Goal: Task Accomplishment & Management: Use online tool/utility

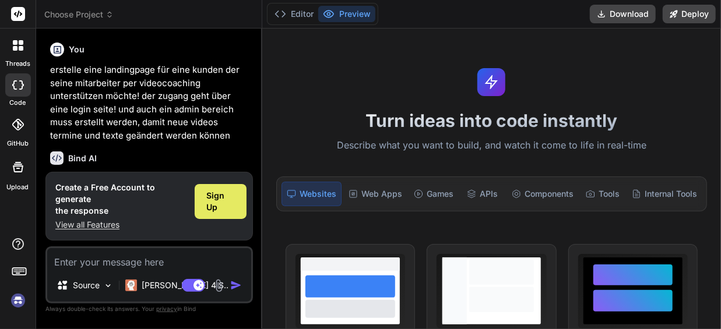
scroll to position [104, 0]
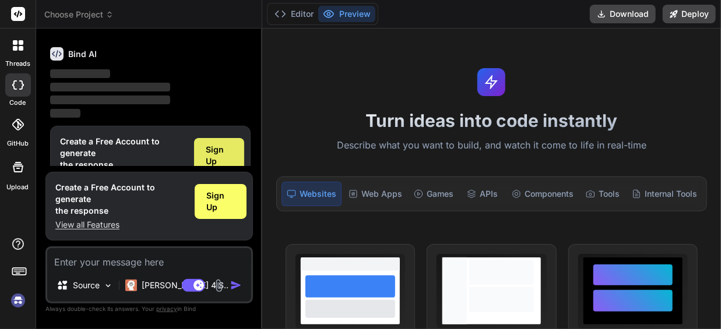
click at [209, 150] on span "Sign Up" at bounding box center [219, 155] width 26 height 23
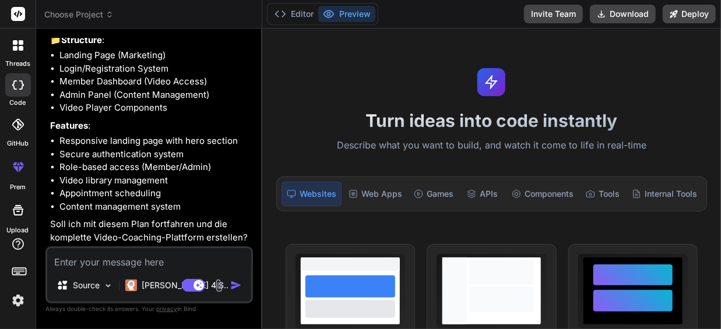
scroll to position [203, 0]
type textarea "x"
click at [133, 252] on textarea at bounding box center [149, 258] width 204 height 21
click at [136, 263] on textarea at bounding box center [149, 258] width 204 height 21
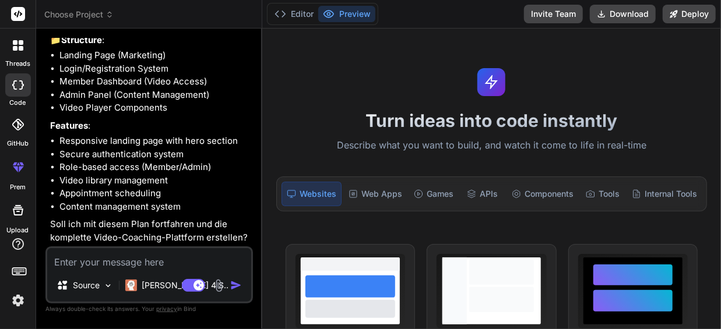
type textarea "j"
type textarea "x"
type textarea "ja"
type textarea "x"
type textarea "ja"
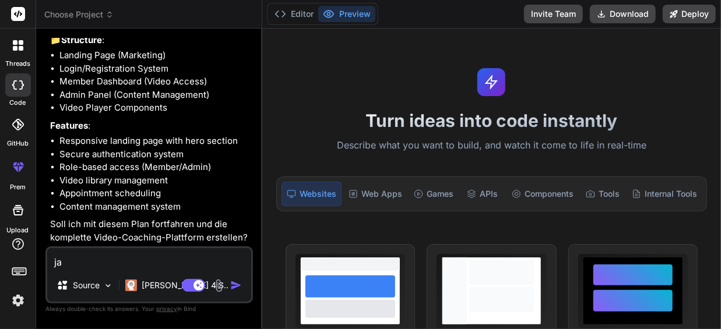
type textarea "x"
type textarea "ja u"
type textarea "x"
type textarea "ja un"
type textarea "x"
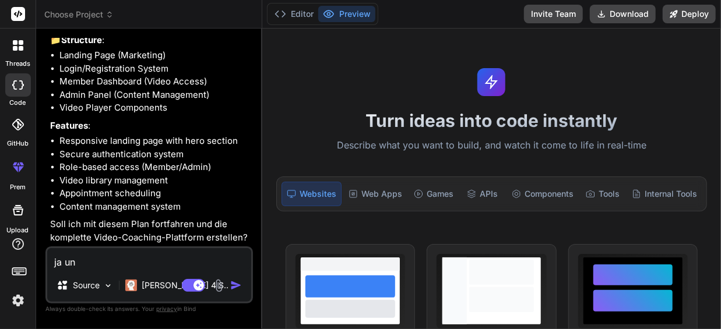
type textarea "ja und"
type textarea "x"
type textarea "ja und"
type textarea "x"
type textarea "ja und a"
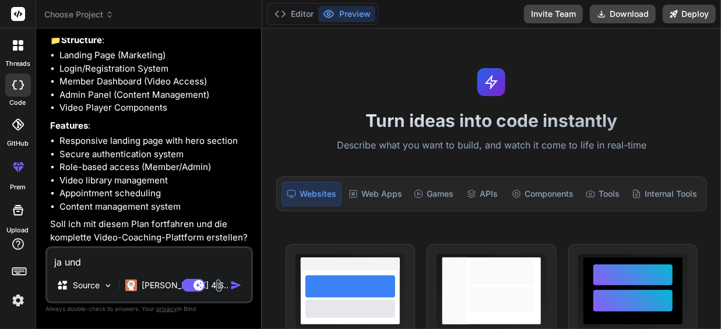
type textarea "x"
type textarea "ja und al"
type textarea "x"
type textarea "ja und all"
type textarea "x"
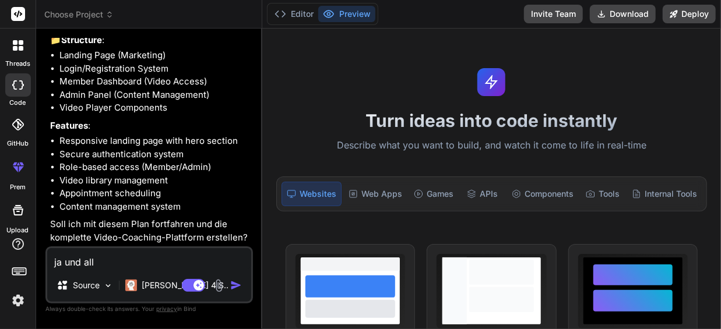
type textarea "ja und alle"
type textarea "x"
type textarea "ja und alles"
type textarea "x"
type textarea "ja und alles"
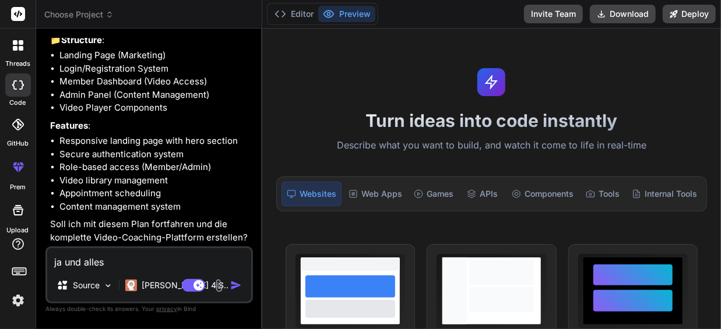
type textarea "x"
type textarea "ja und alles i"
type textarea "x"
type textarea "ja und alles in"
type textarea "x"
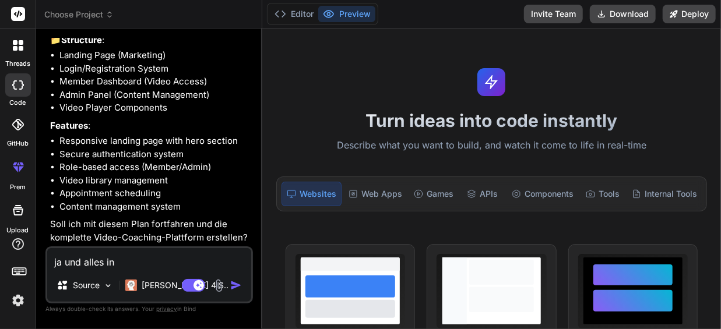
type textarea "ja und alles in"
type textarea "x"
type textarea "ja und alles in d"
type textarea "x"
type textarea "ja und alles in de"
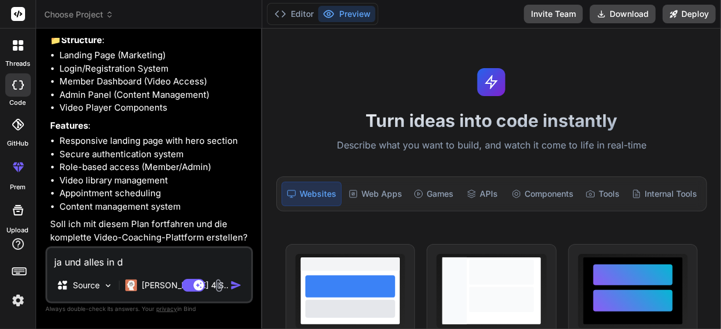
type textarea "x"
type textarea "ja und alles in deu"
type textarea "x"
type textarea "ja und alles in deut"
type textarea "x"
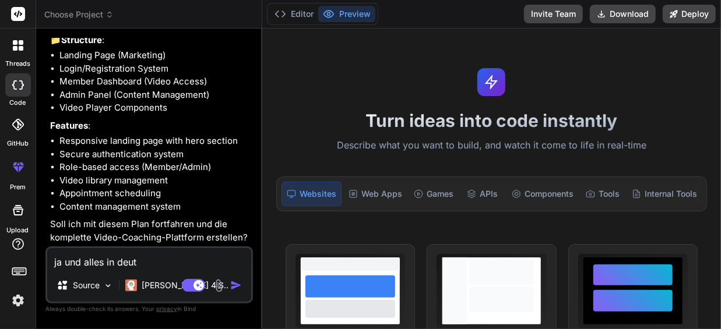
type textarea "ja und alles in deuts"
type textarea "x"
type textarea "ja und alles in deutsc"
type textarea "x"
type textarea "ja und alles in deutsch"
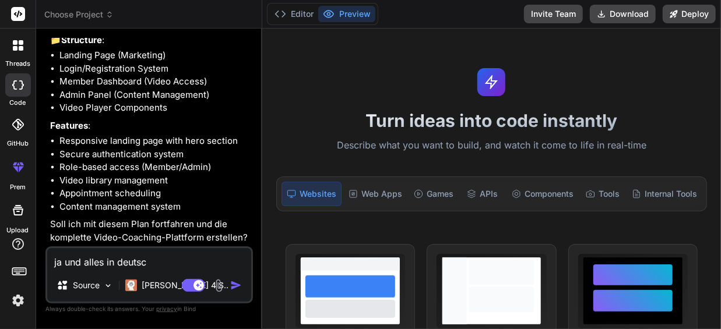
type textarea "x"
type textarea "ja und alles in deutsche"
type textarea "x"
type textarea "ja und alles in deutscher"
type textarea "x"
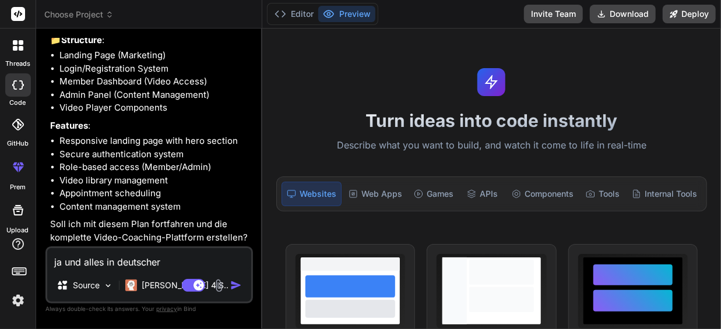
type textarea "ja und alles in deutscher"
type textarea "x"
type textarea "ja und alles in deutscher s"
type textarea "x"
type textarea "ja und alles in deutscher sp"
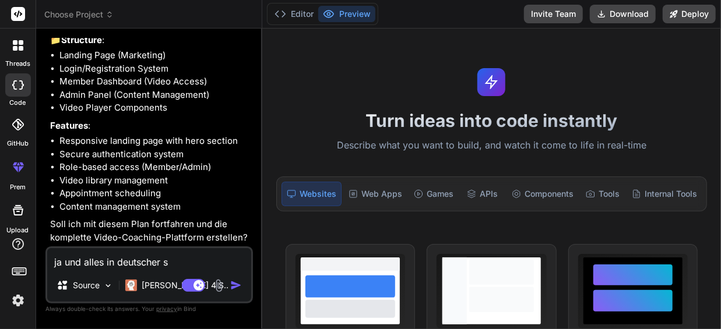
type textarea "x"
type textarea "ja und alles in deutscher spa"
type textarea "x"
type textarea "ja und alles in deutscher sp"
type textarea "x"
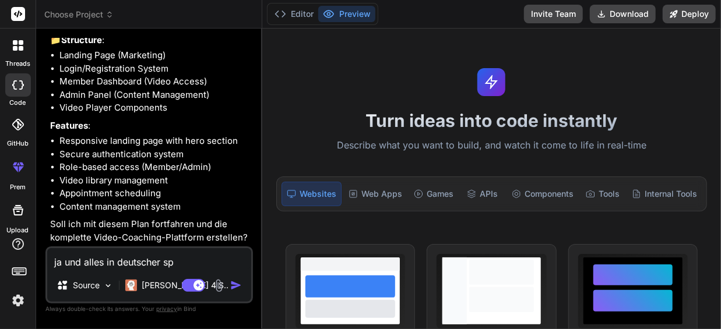
type textarea "ja und alles in deutscher spr"
type textarea "x"
type textarea "ja und alles in deutscher spra"
type textarea "x"
type textarea "ja und alles in deutscher sprac"
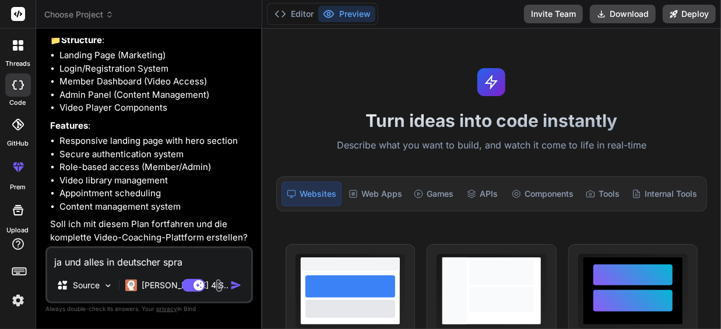
type textarea "x"
type textarea "ja und alles in deutscher sprach"
type textarea "x"
type textarea "ja und alles in deutscher sprache"
type textarea "x"
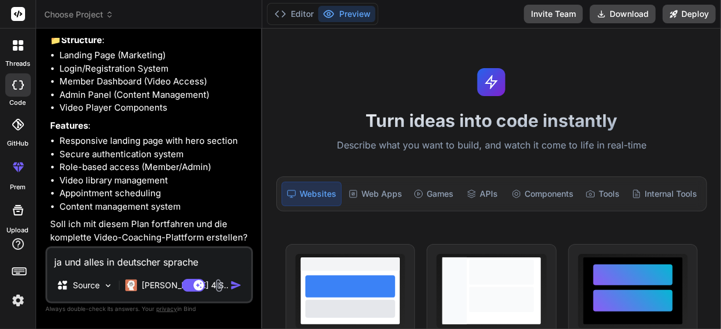
type textarea "ja und alles in deutscher sprache!"
type textarea "x"
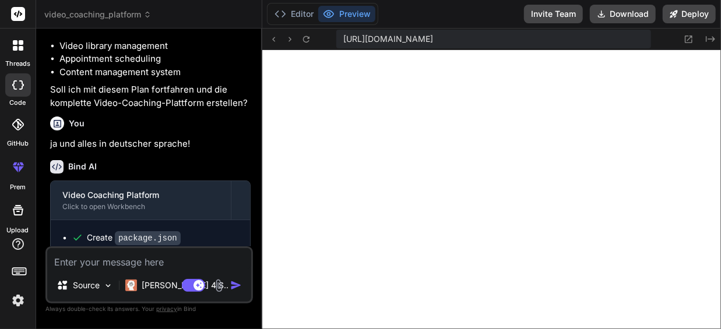
scroll to position [806, 0]
click at [686, 15] on button "Deploy" at bounding box center [688, 14] width 53 height 19
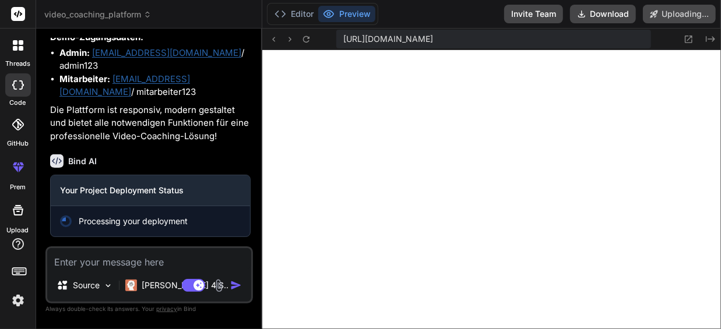
scroll to position [1125, 0]
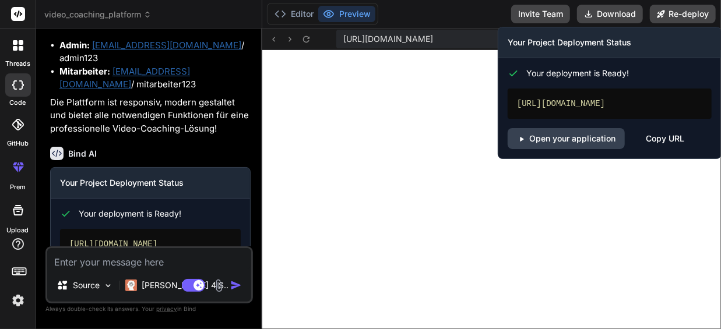
click at [655, 147] on div "Copy URL" at bounding box center [665, 138] width 38 height 21
click at [594, 149] on link "Open your application" at bounding box center [565, 138] width 117 height 21
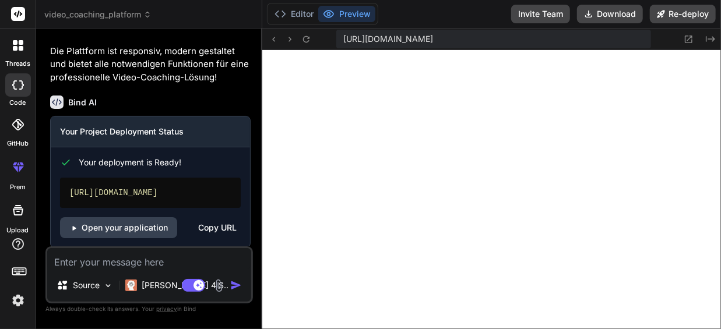
scroll to position [1206, 0]
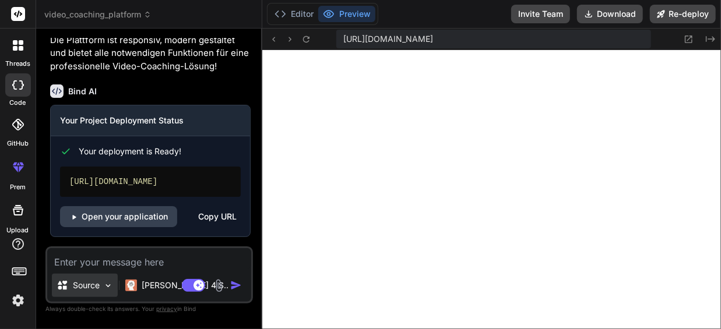
click at [107, 284] on img at bounding box center [108, 286] width 10 height 10
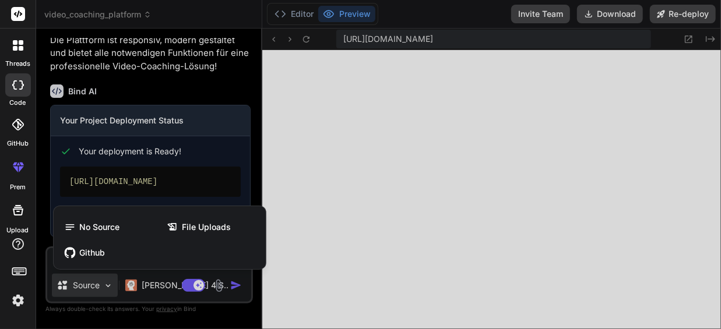
click at [107, 284] on div at bounding box center [360, 164] width 721 height 329
type textarea "x"
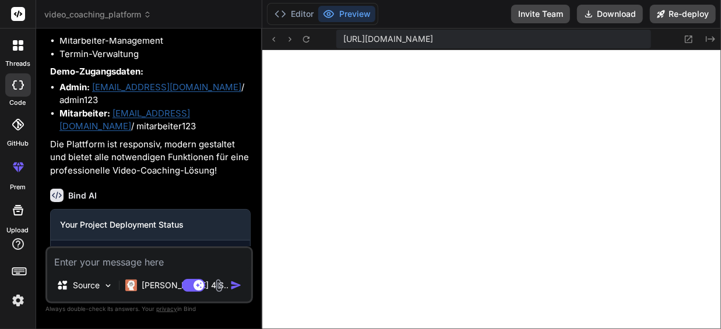
scroll to position [1071, 0]
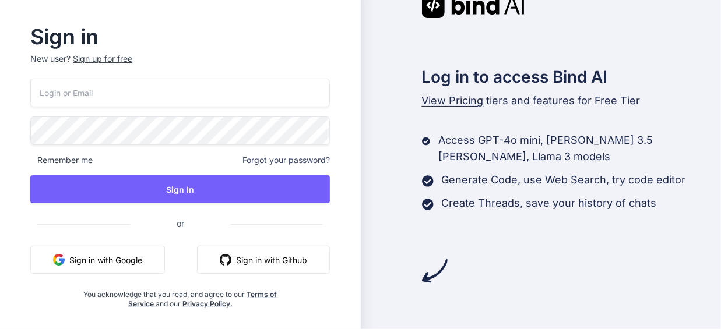
click at [121, 258] on button "Sign in with Google" at bounding box center [97, 260] width 135 height 28
